Goal: Information Seeking & Learning: Learn about a topic

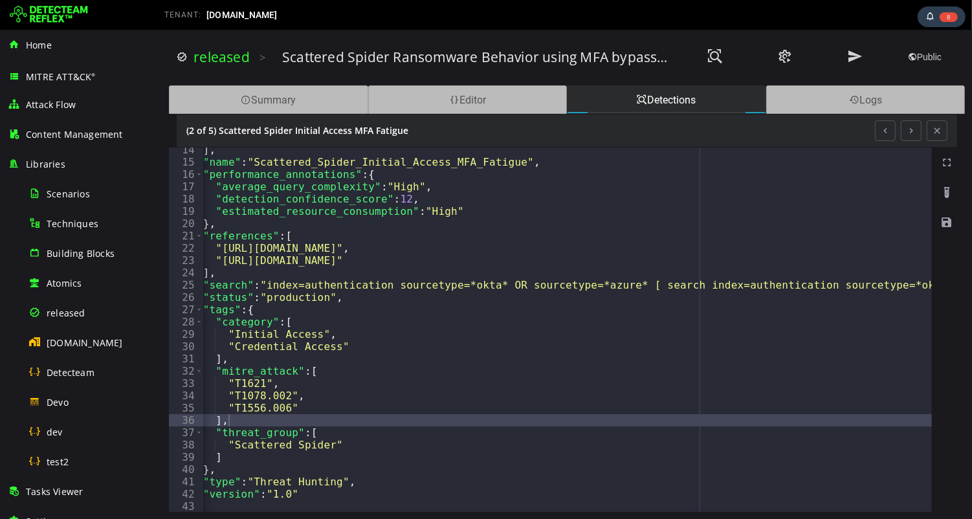
scroll to position [0, 15]
click at [938, 131] on button at bounding box center [936, 130] width 21 height 21
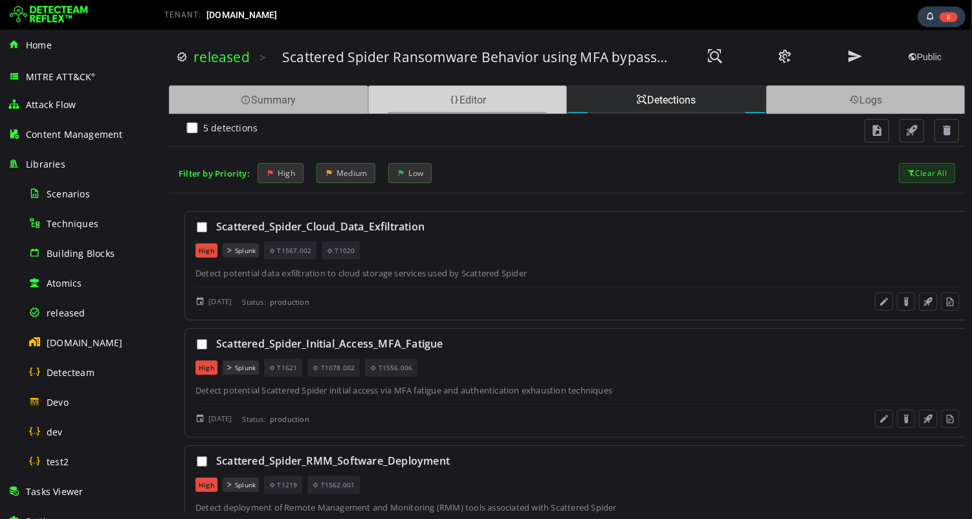
click at [454, 99] on span at bounding box center [453, 100] width 10 height 12
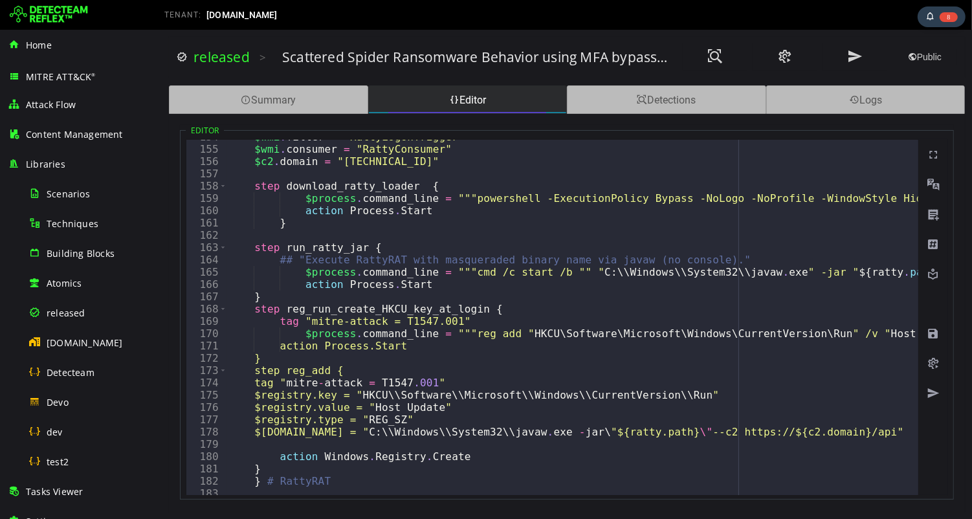
scroll to position [1890, 0]
click at [656, 98] on div "Detections" at bounding box center [665, 99] width 199 height 28
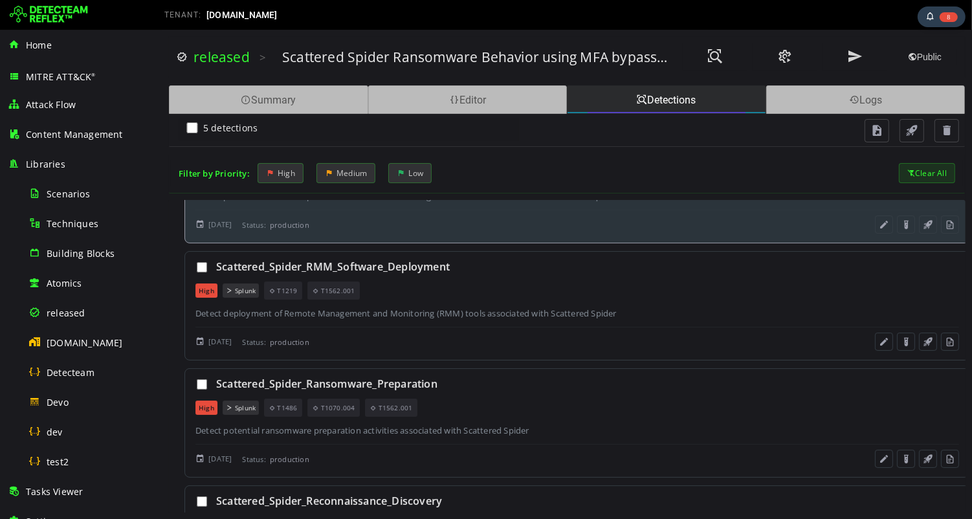
scroll to position [269, 0]
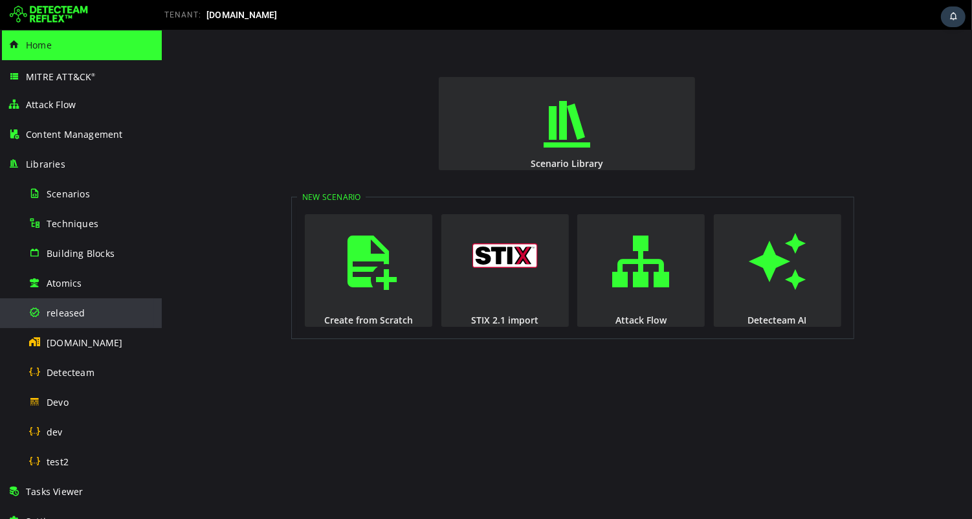
click at [69, 315] on span "released" at bounding box center [66, 313] width 39 height 12
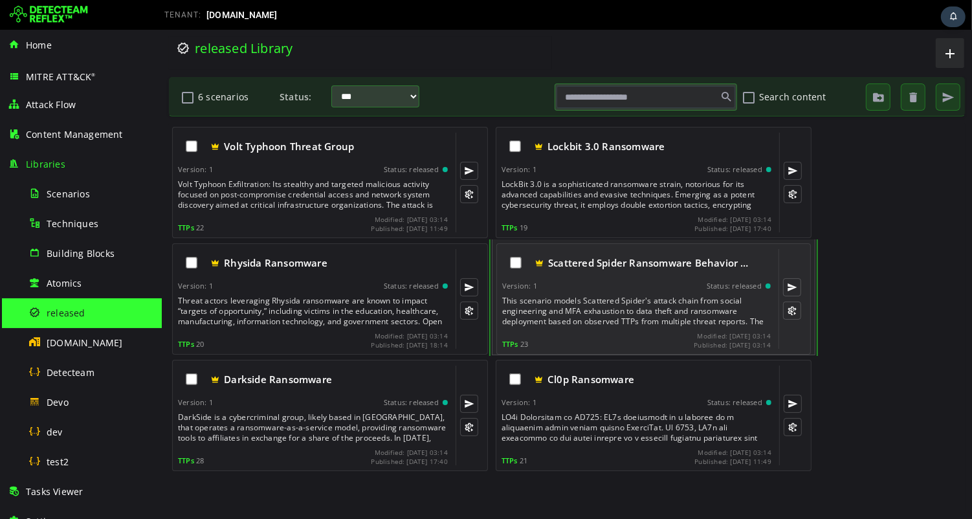
click at [624, 290] on div "Scattered Spider Ransomware Behavior … Version: 1 Status: released This scenari…" at bounding box center [635, 299] width 269 height 100
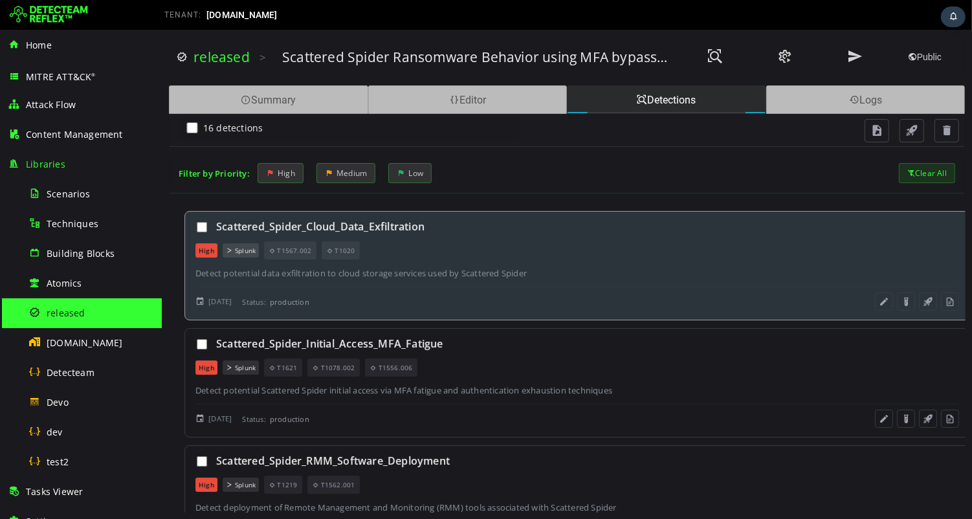
click at [385, 221] on div "Scattered_Spider_Cloud_Data_Exfiltration" at bounding box center [586, 226] width 743 height 14
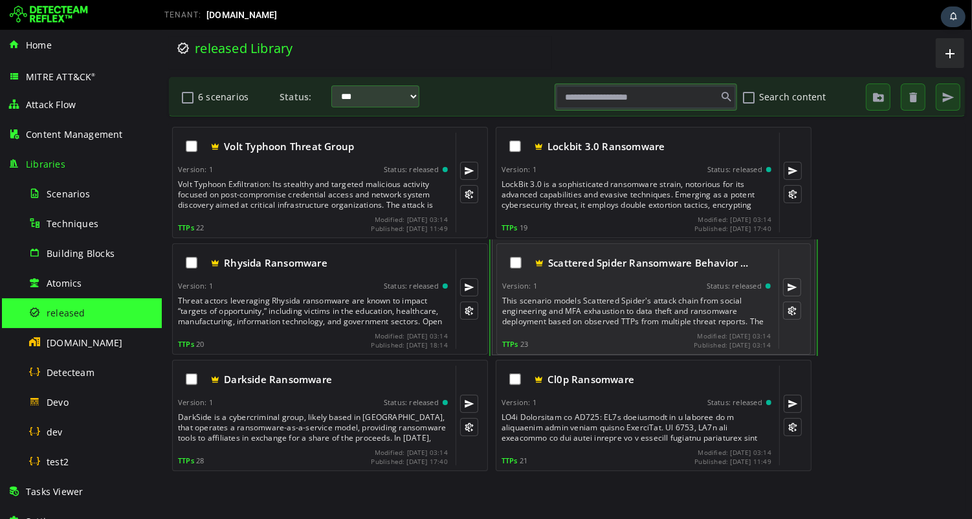
click at [613, 313] on div "This scenario models Scattered Spider's attack chain from social engineering an…" at bounding box center [636, 311] width 271 height 31
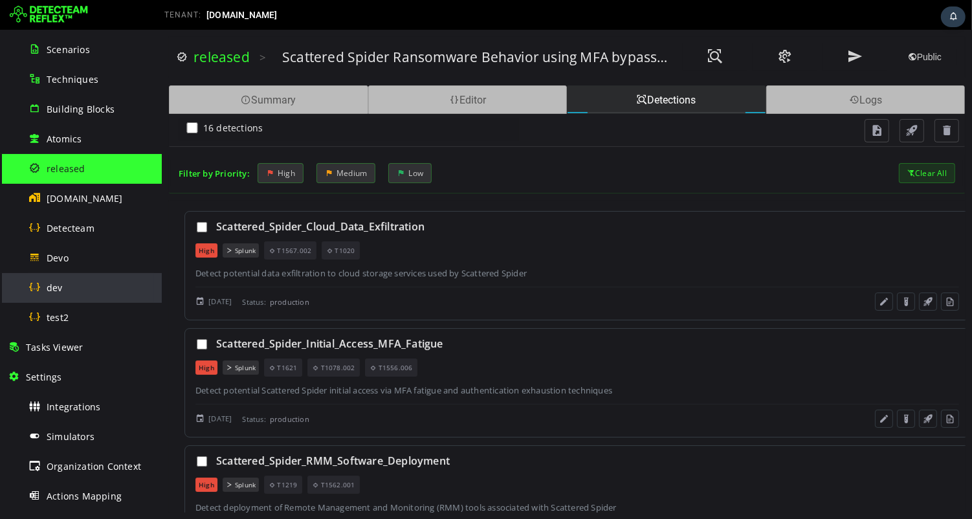
scroll to position [168, 0]
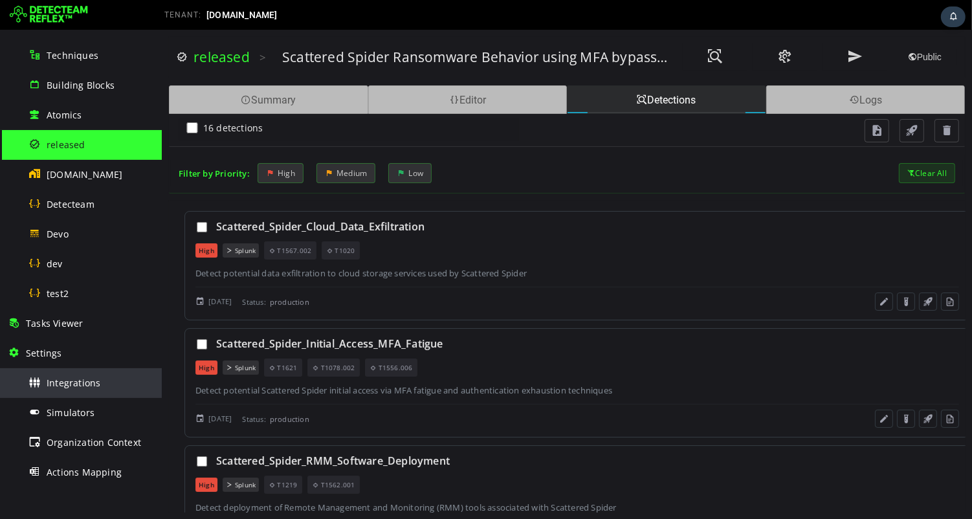
click at [87, 385] on span "Integrations" at bounding box center [74, 383] width 54 height 12
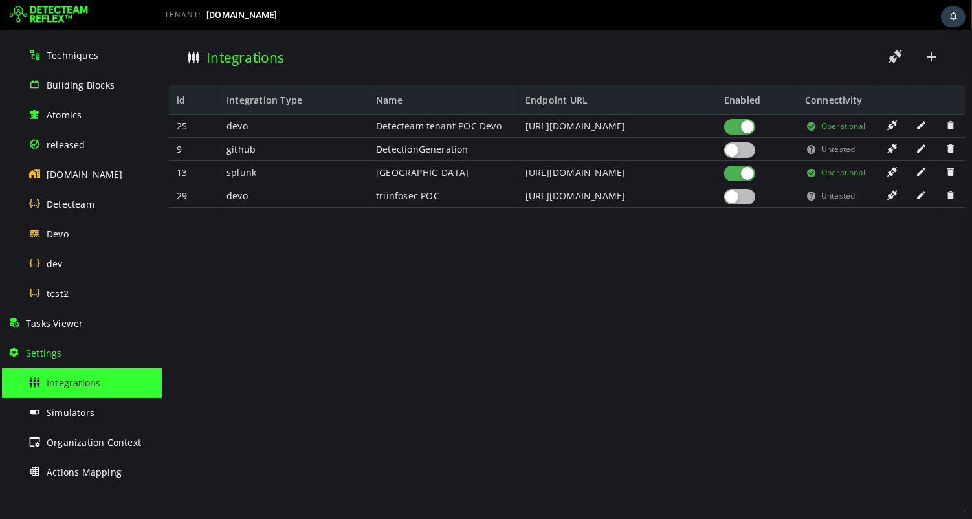
click at [736, 172] on div at bounding box center [738, 174] width 31 height 16
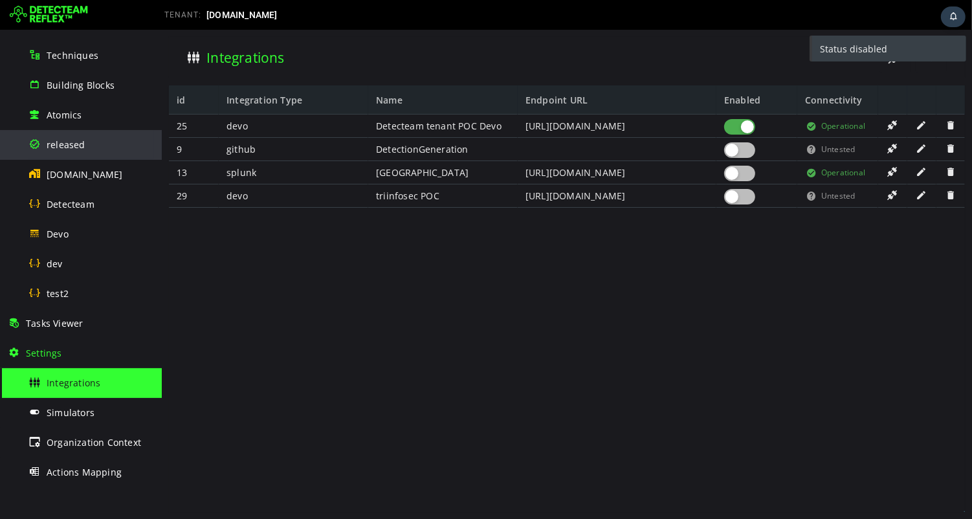
click at [80, 140] on span "released" at bounding box center [66, 144] width 39 height 12
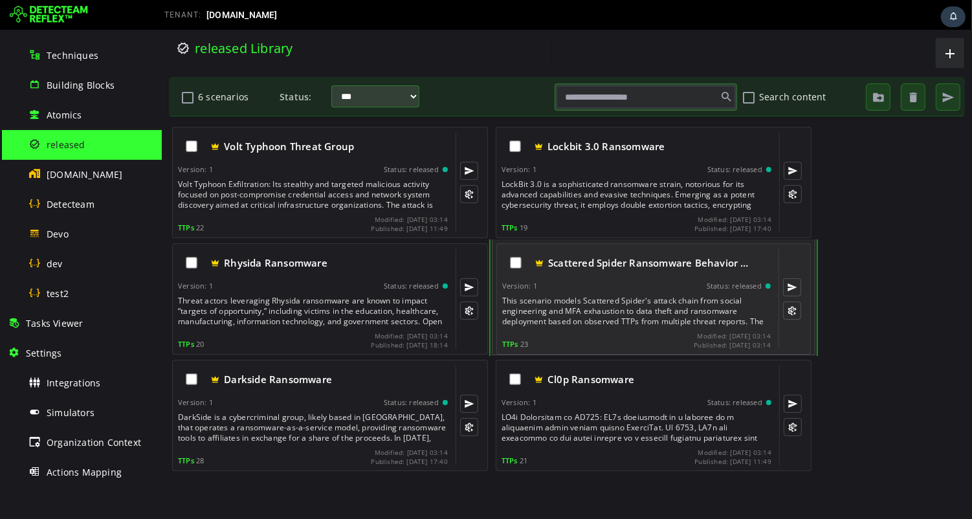
click at [618, 293] on div "Scattered Spider Ransomware Behavior … Version: 1 Status: released This scenari…" at bounding box center [635, 299] width 269 height 100
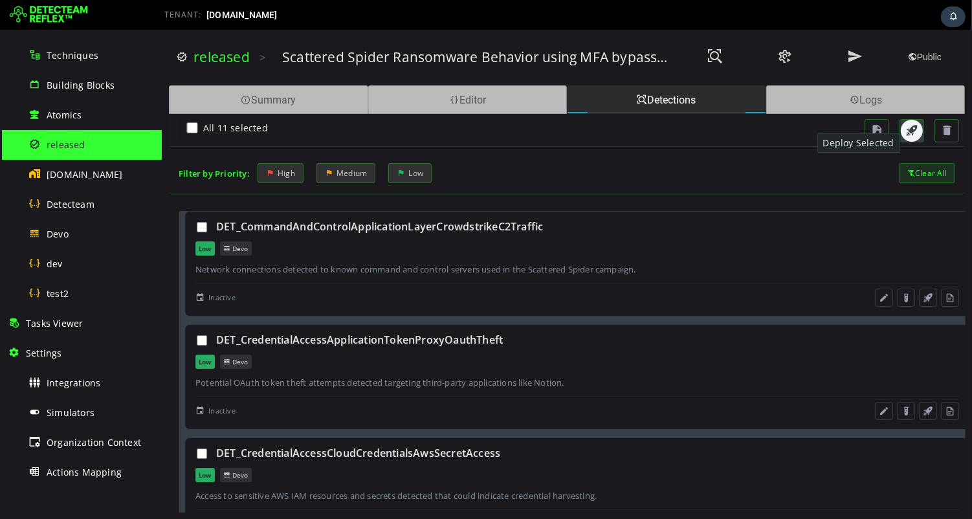
click at [909, 133] on span "button" at bounding box center [911, 130] width 13 height 13
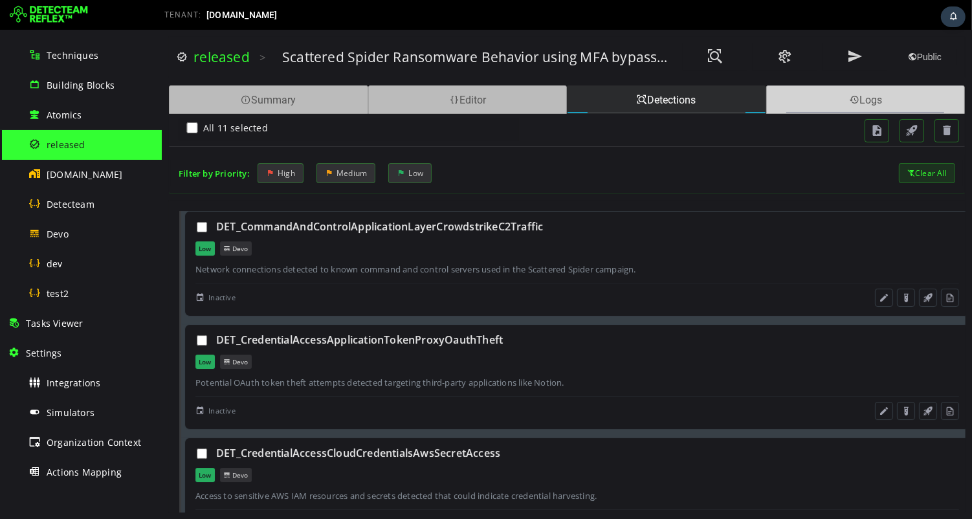
click at [855, 101] on span at bounding box center [853, 100] width 10 height 12
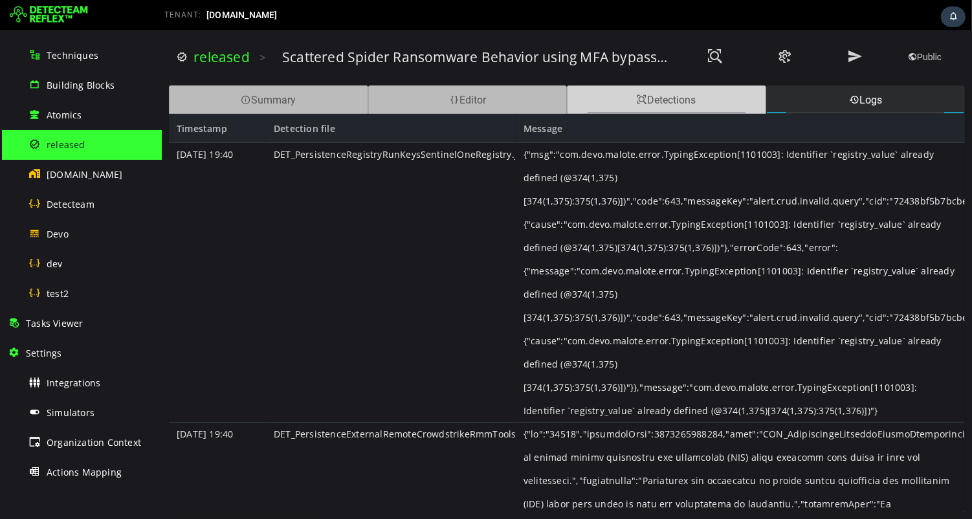
click at [633, 93] on div "Detections" at bounding box center [665, 99] width 199 height 28
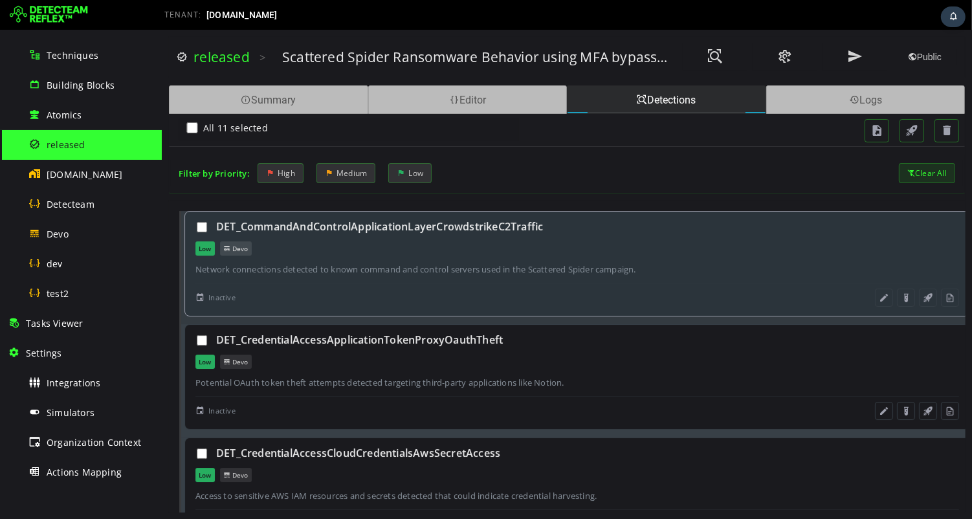
click at [567, 278] on div "DET_CommandAndControlApplicationLayerCrowdstrikeC2Traffic Low Devo Network conn…" at bounding box center [577, 263] width 786 height 105
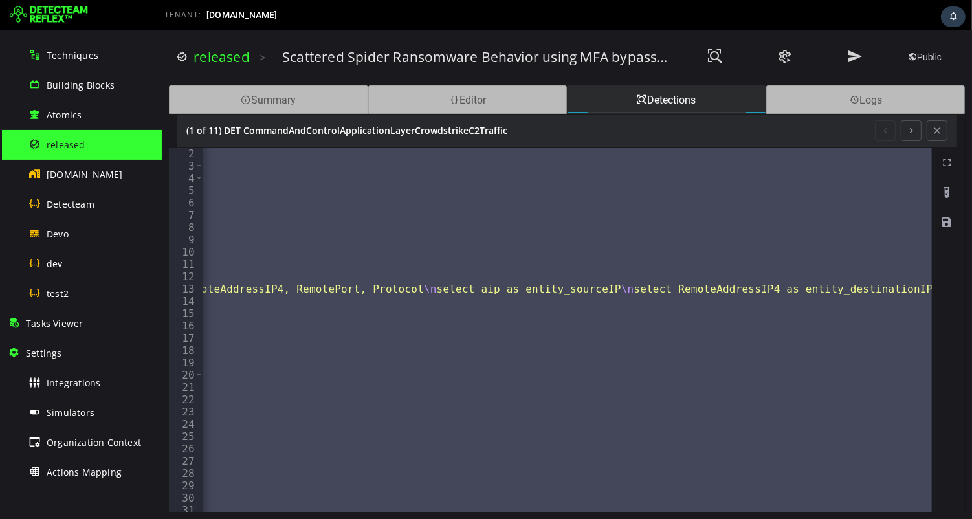
scroll to position [0, 1283]
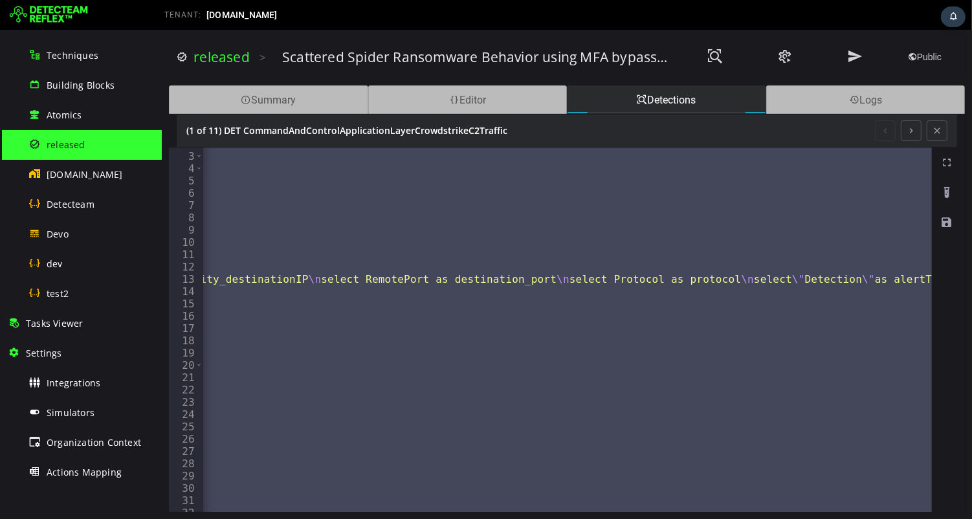
click at [701, 279] on div ""actionPolicyId" : [ ] , "alertCorrelationContext" : { "correlationTrigger" : {…" at bounding box center [567, 330] width 729 height 364
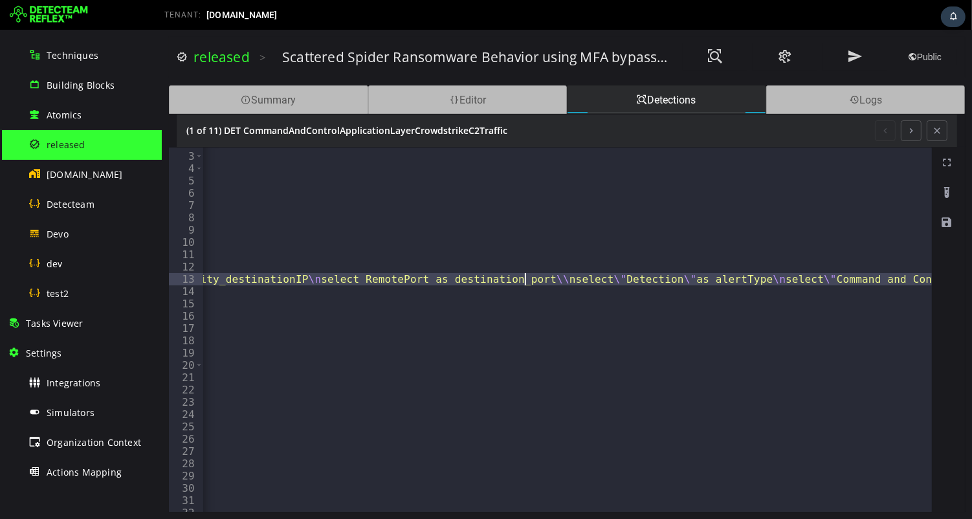
type textarea "**********"
click at [945, 223] on span at bounding box center [946, 222] width 13 height 13
click at [944, 221] on span at bounding box center [946, 222] width 13 height 13
click at [657, 279] on div ""actionPolicyId" : [ ] , "alertCorrelationContext" : { "correlationTrigger" : {…" at bounding box center [94, 332] width 3574 height 389
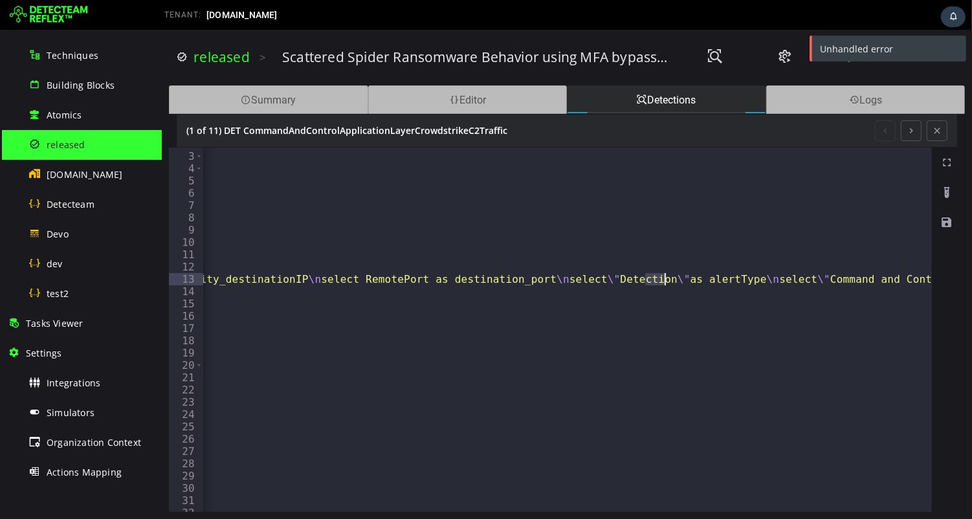
click at [657, 279] on div ""actionPolicyId" : [ ] , "alertCorrelationContext" : { "correlationTrigger" : {…" at bounding box center [94, 332] width 3574 height 389
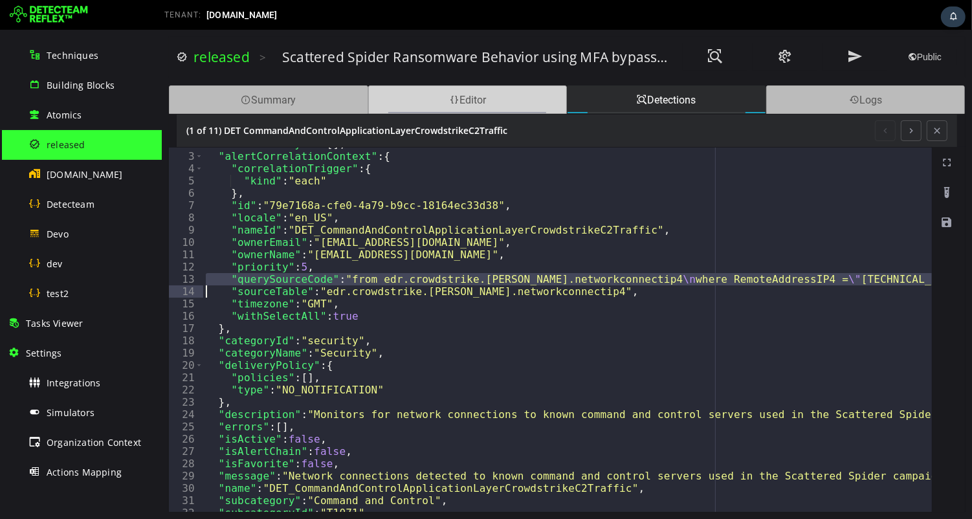
click at [491, 107] on div "Editor" at bounding box center [467, 99] width 199 height 28
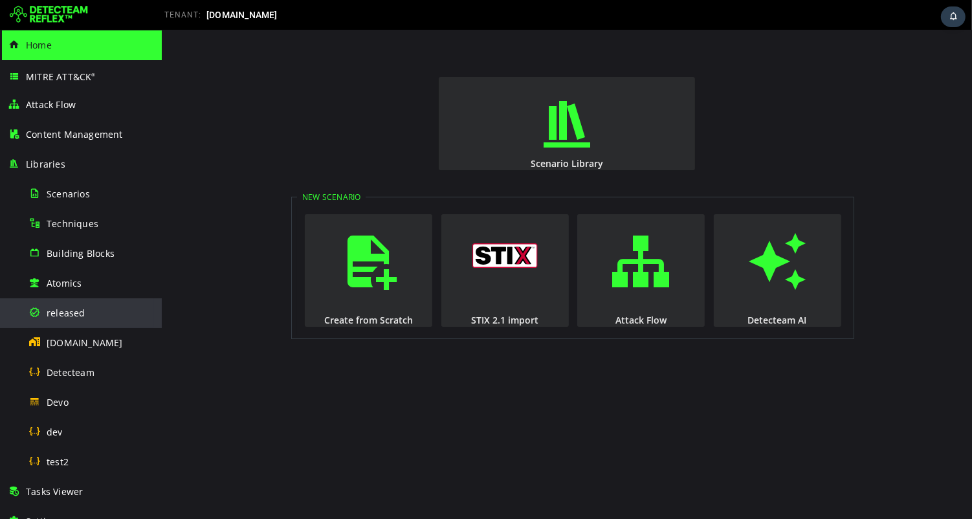
click at [75, 312] on span "released" at bounding box center [66, 313] width 39 height 12
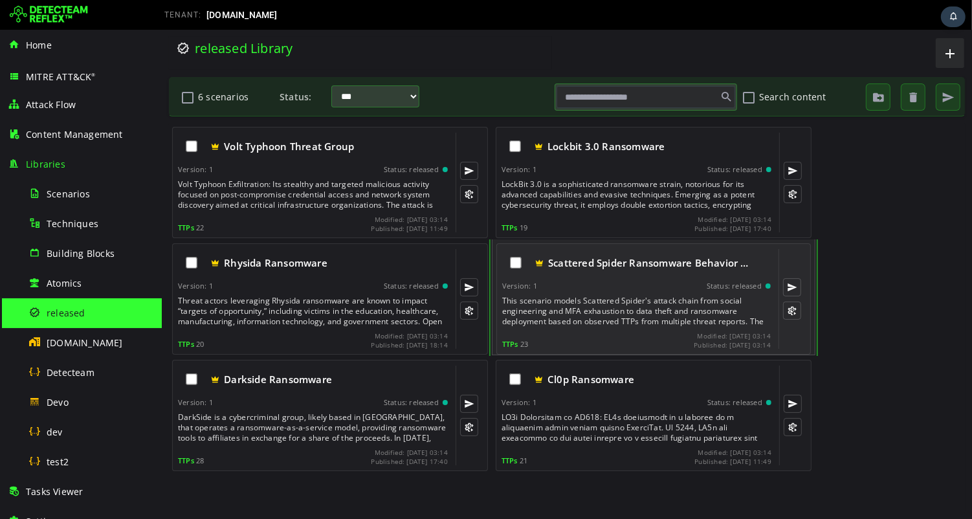
click at [644, 300] on div "This scenario models Scattered Spider's attack chain from social engineering an…" at bounding box center [636, 311] width 271 height 31
click at [638, 310] on div "This scenario models Scattered Spider's attack chain from social engineering an…" at bounding box center [636, 311] width 271 height 31
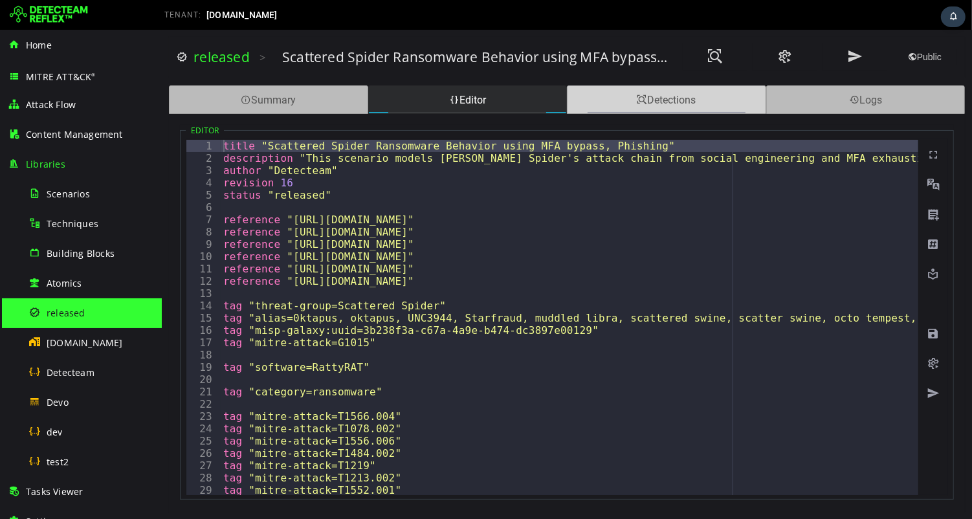
click at [663, 98] on div "Detections" at bounding box center [665, 99] width 199 height 28
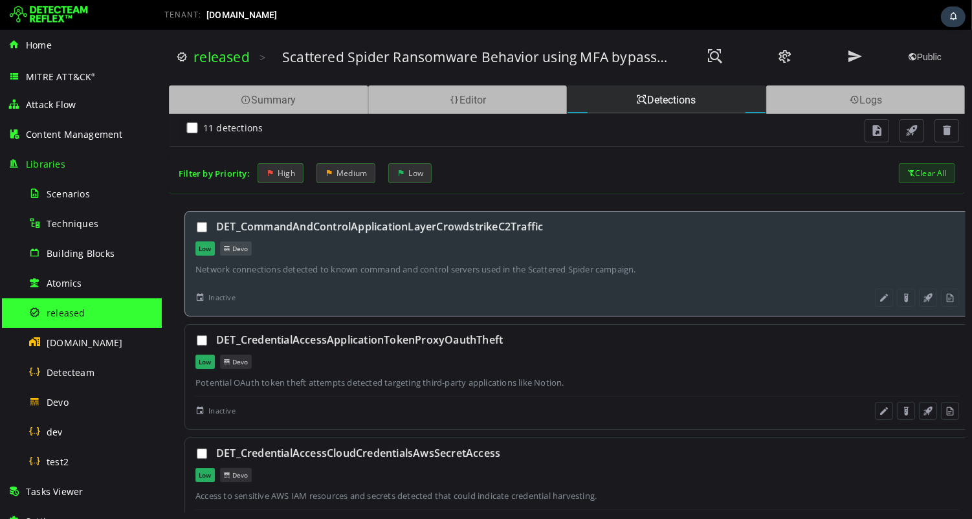
click at [335, 272] on div "Network connections detected to known command and control servers used in the S…" at bounding box center [577, 269] width 764 height 12
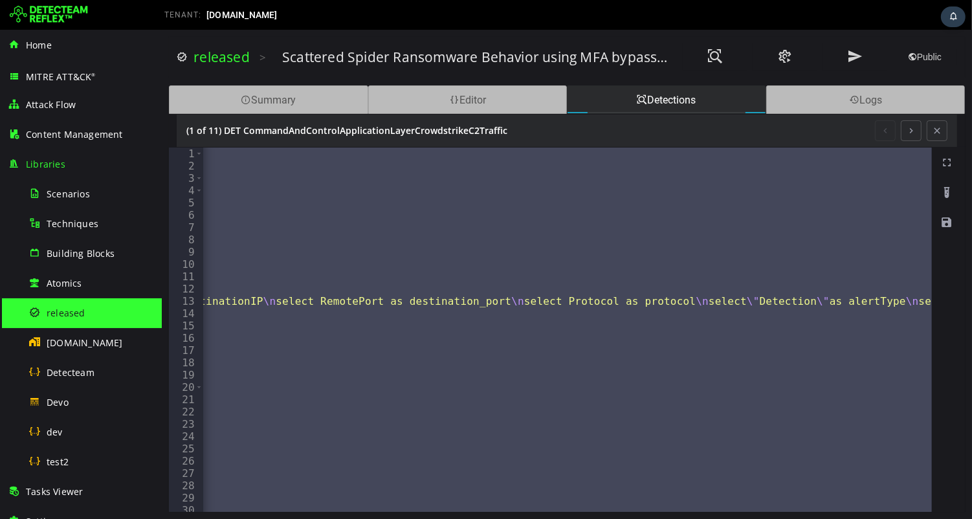
scroll to position [0, 1950]
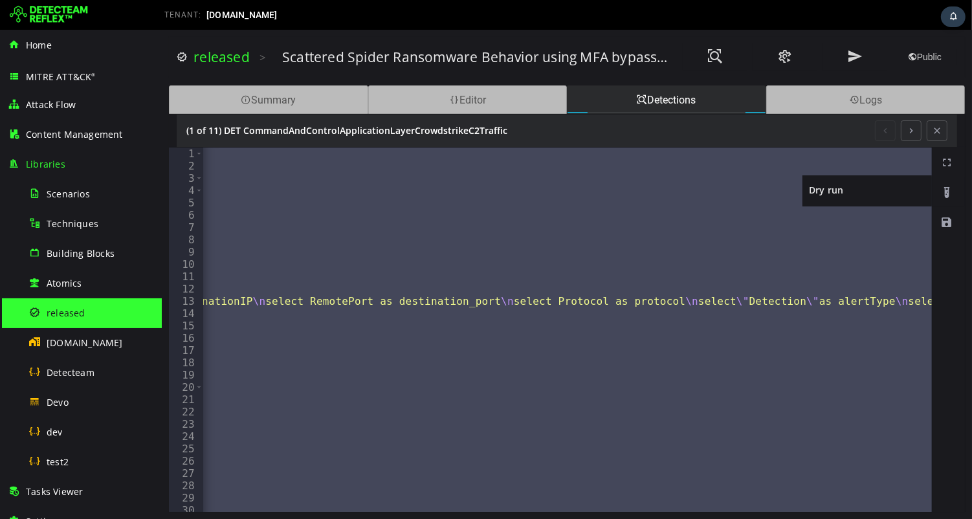
click at [945, 188] on span at bounding box center [946, 192] width 13 height 13
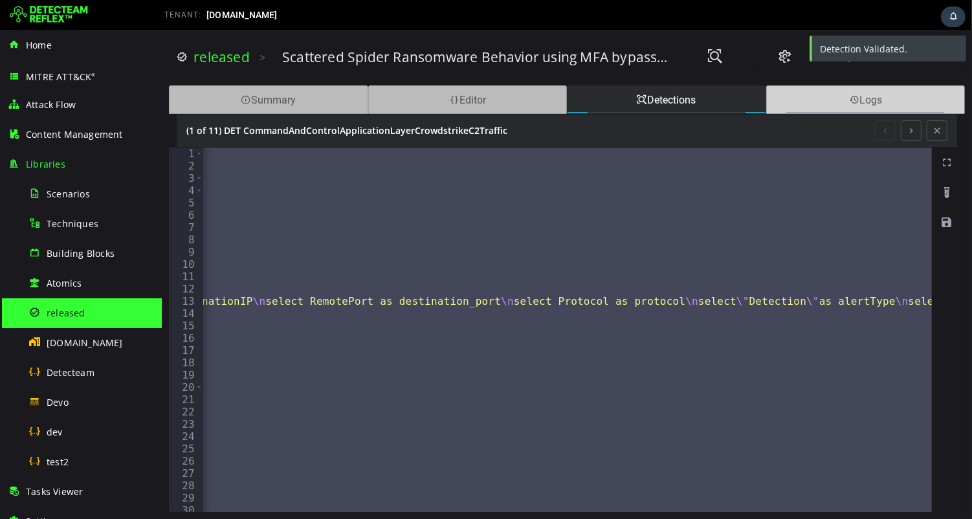
click at [853, 98] on span at bounding box center [853, 100] width 10 height 12
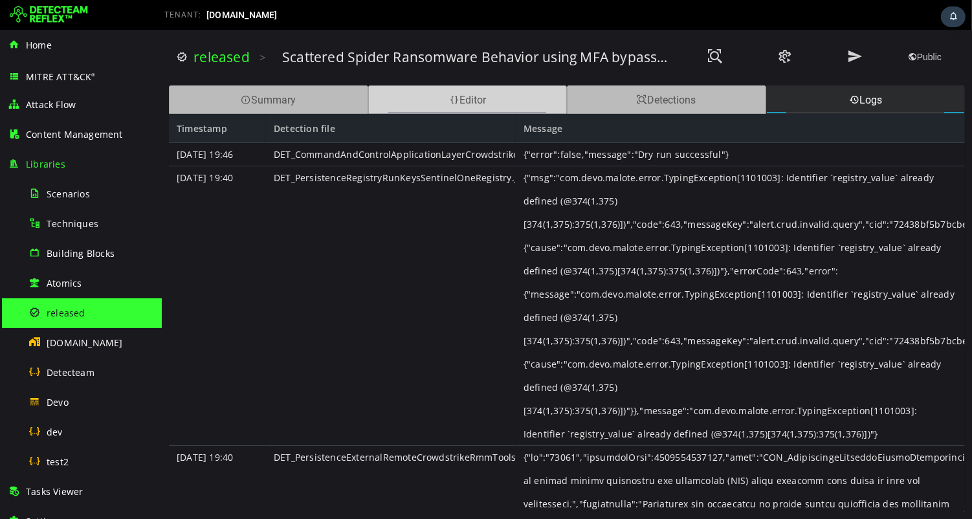
click at [475, 102] on div "Editor" at bounding box center [467, 99] width 199 height 28
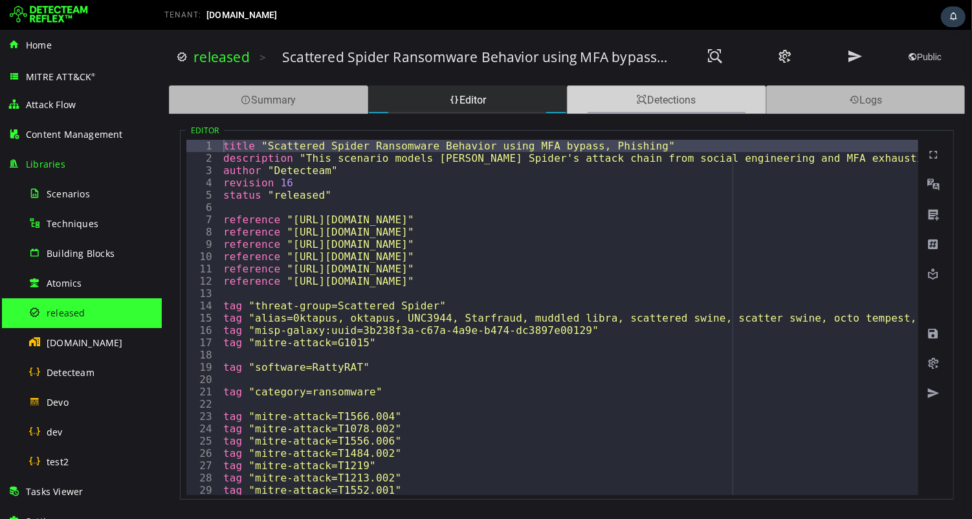
click at [652, 101] on div "Detections" at bounding box center [665, 99] width 199 height 28
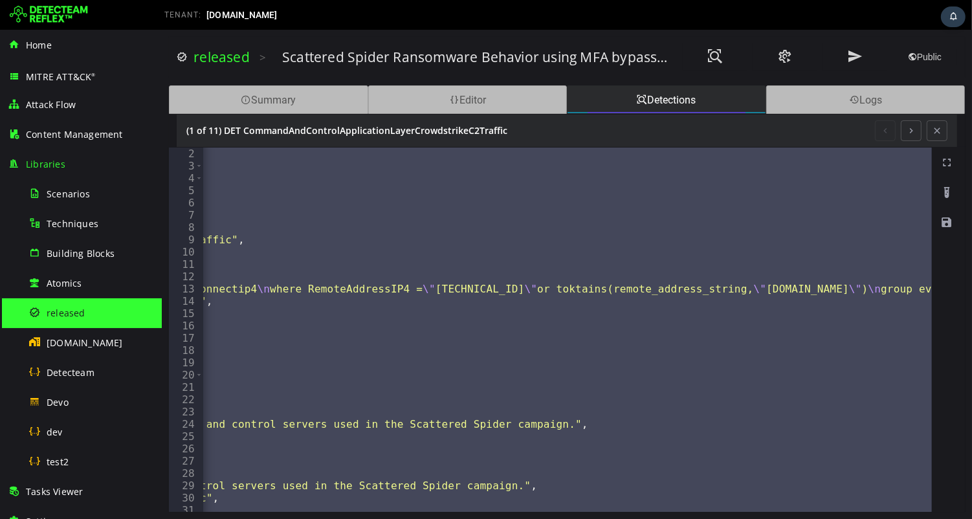
scroll to position [0, 85]
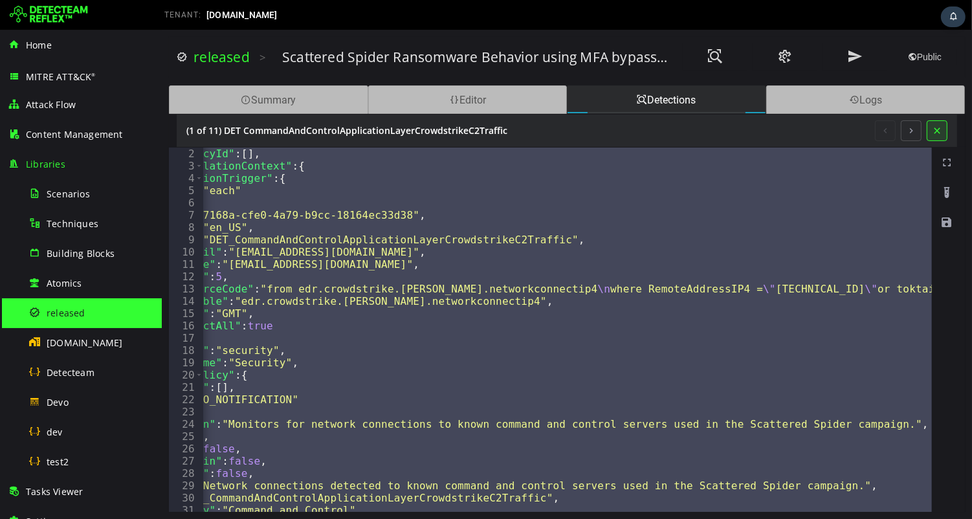
click at [943, 128] on button at bounding box center [936, 130] width 21 height 21
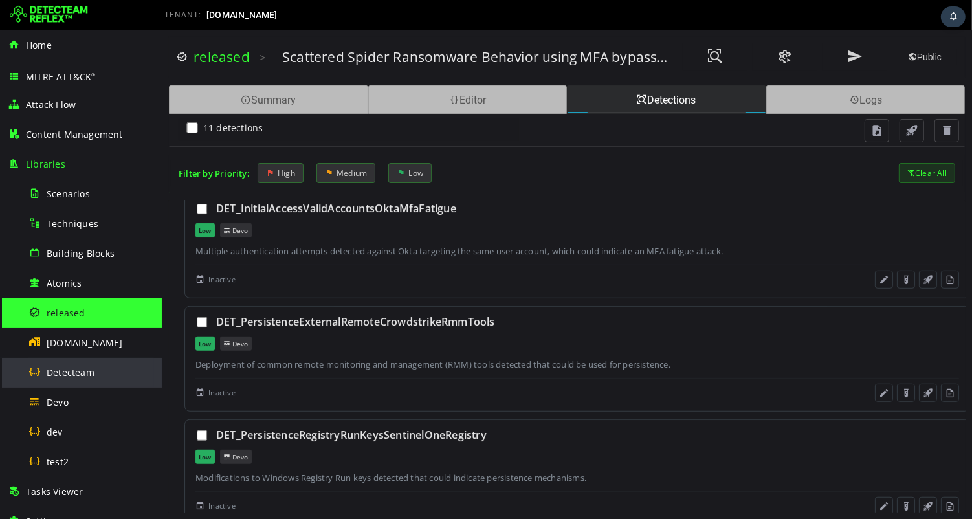
scroll to position [225, 0]
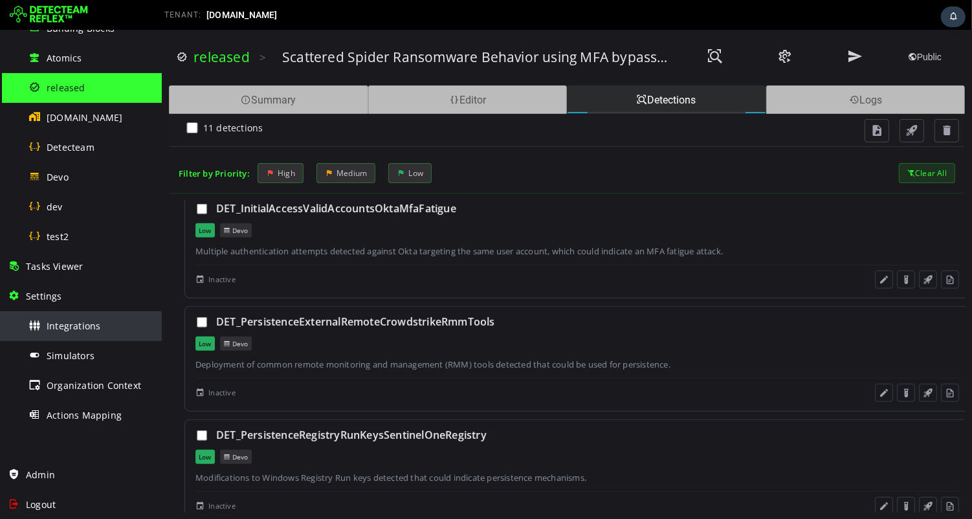
click at [76, 327] on span "Integrations" at bounding box center [74, 326] width 54 height 12
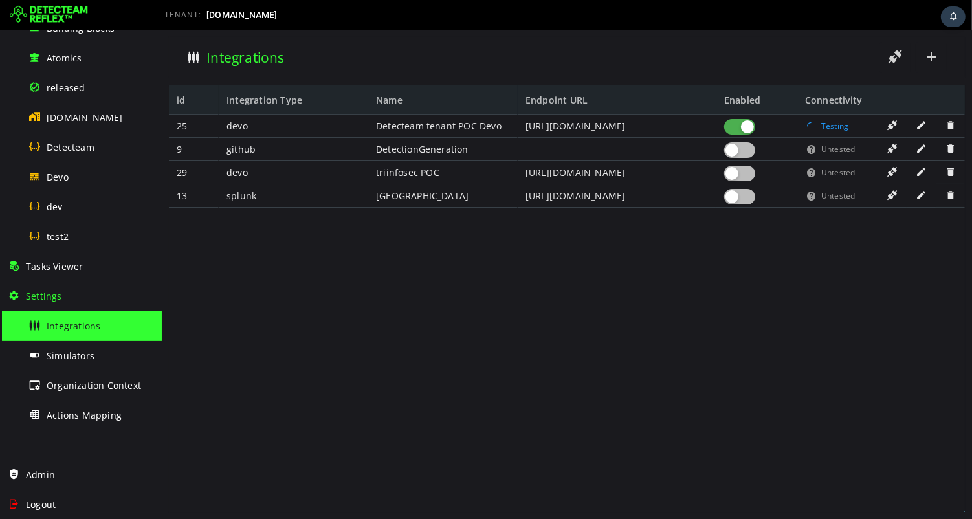
click at [745, 195] on div at bounding box center [738, 197] width 31 height 16
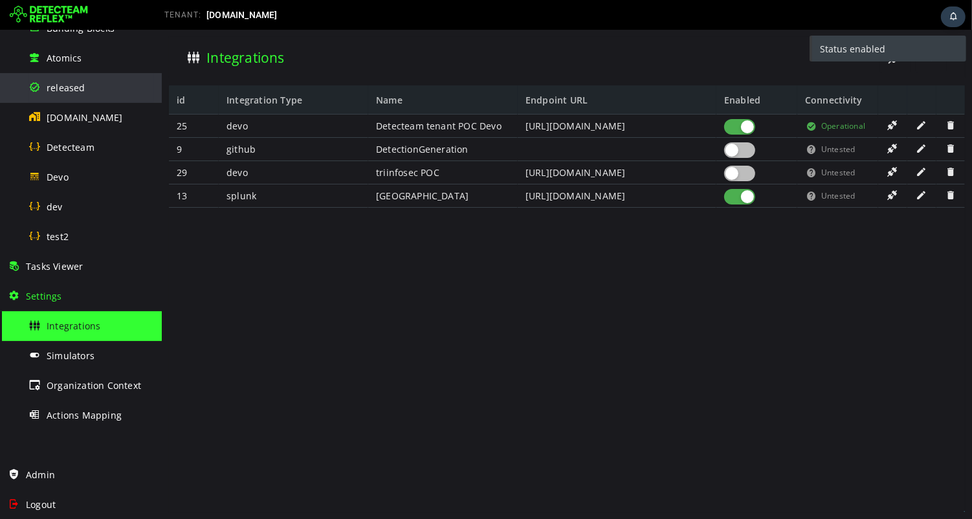
click at [68, 86] on span "released" at bounding box center [66, 88] width 39 height 12
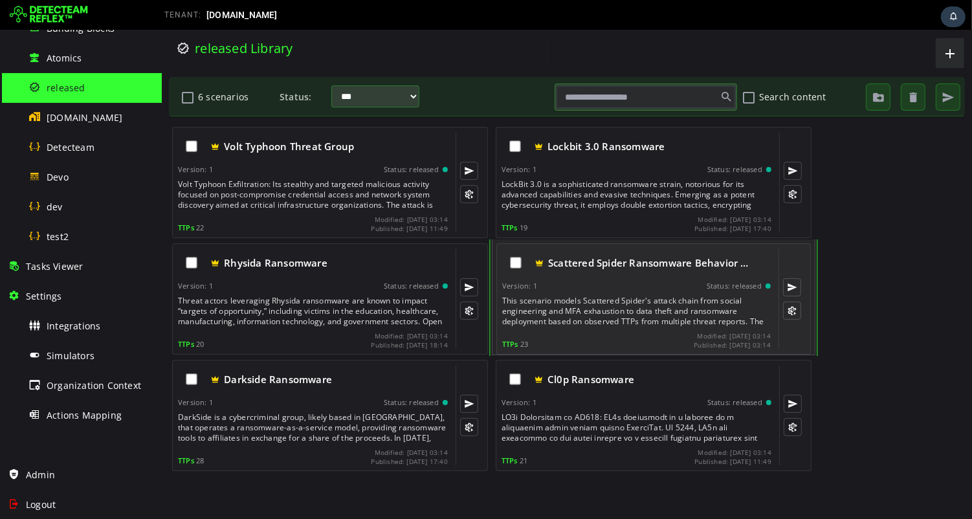
click at [641, 290] on div "Scattered Spider Ransomware Behavior … Version: 1 Status: released This scenari…" at bounding box center [635, 299] width 269 height 100
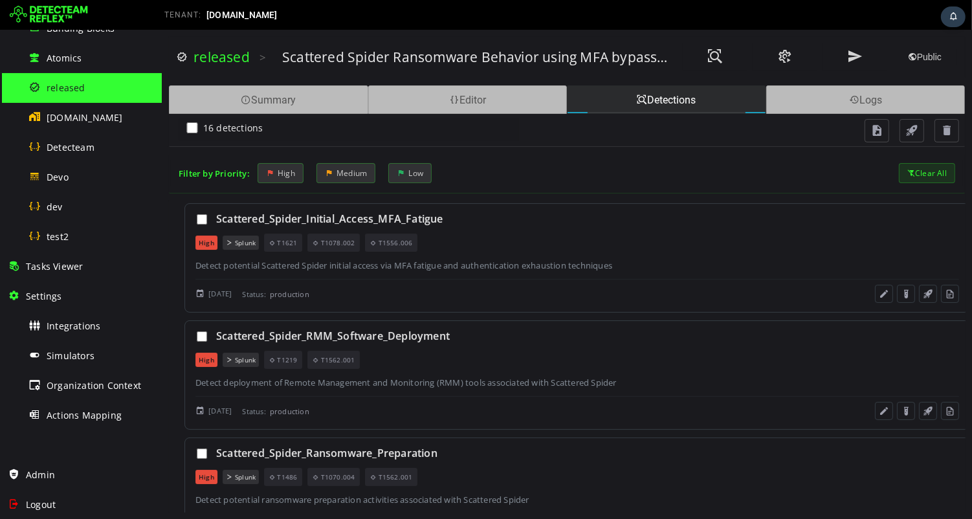
scroll to position [124, 0]
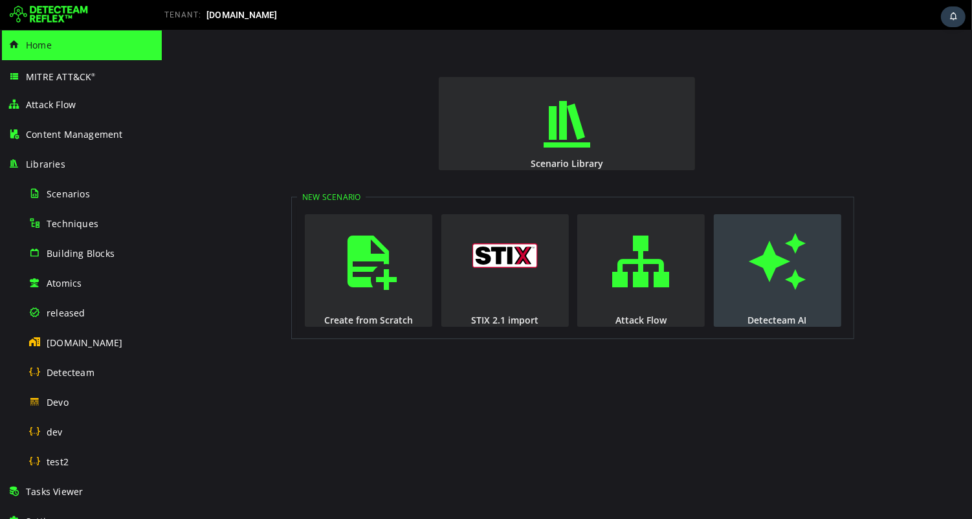
click at [776, 259] on span "button" at bounding box center [776, 261] width 13 height 88
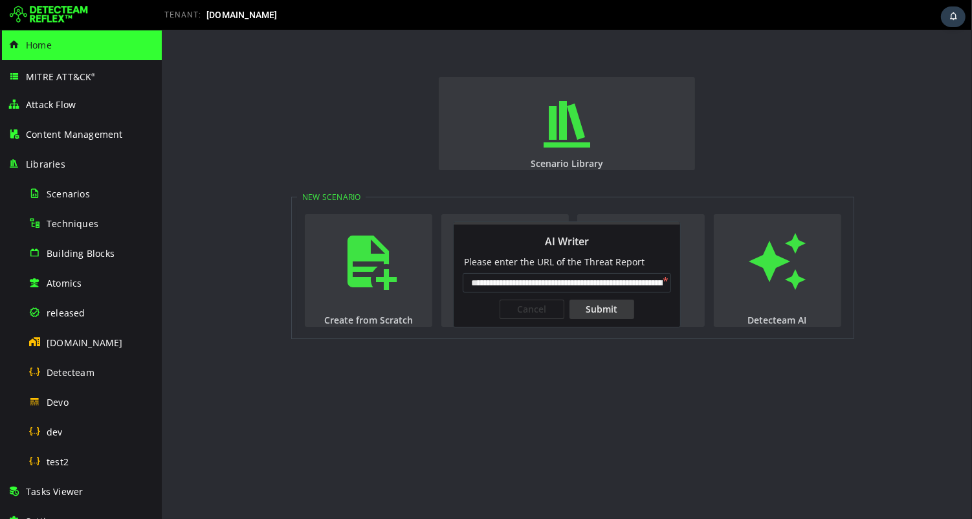
scroll to position [0, 104]
type input "**********"
click at [610, 313] on div "Submit" at bounding box center [601, 309] width 65 height 19
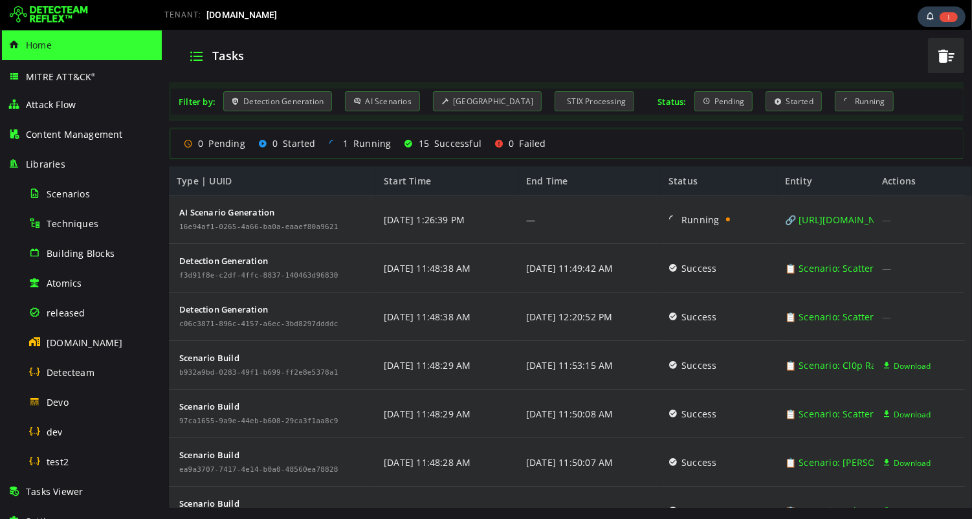
click at [41, 43] on span "Home" at bounding box center [39, 45] width 26 height 12
click at [60, 17] on img at bounding box center [49, 15] width 78 height 21
